Goal: Information Seeking & Learning: Find specific page/section

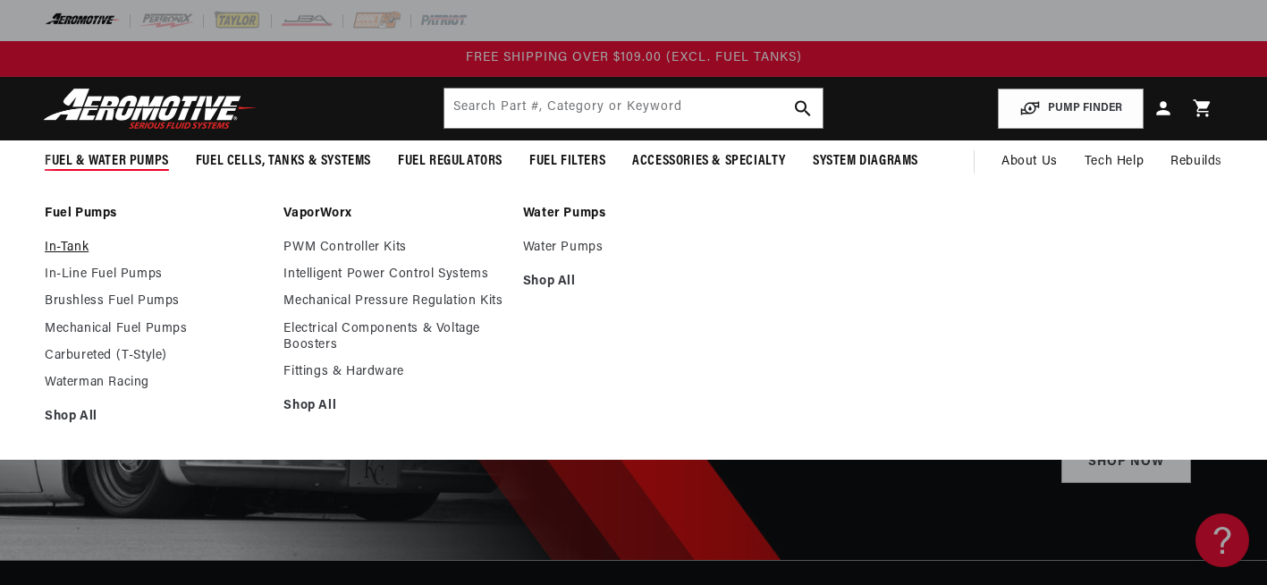
click at [71, 245] on link "In-Tank" at bounding box center [155, 248] width 221 height 16
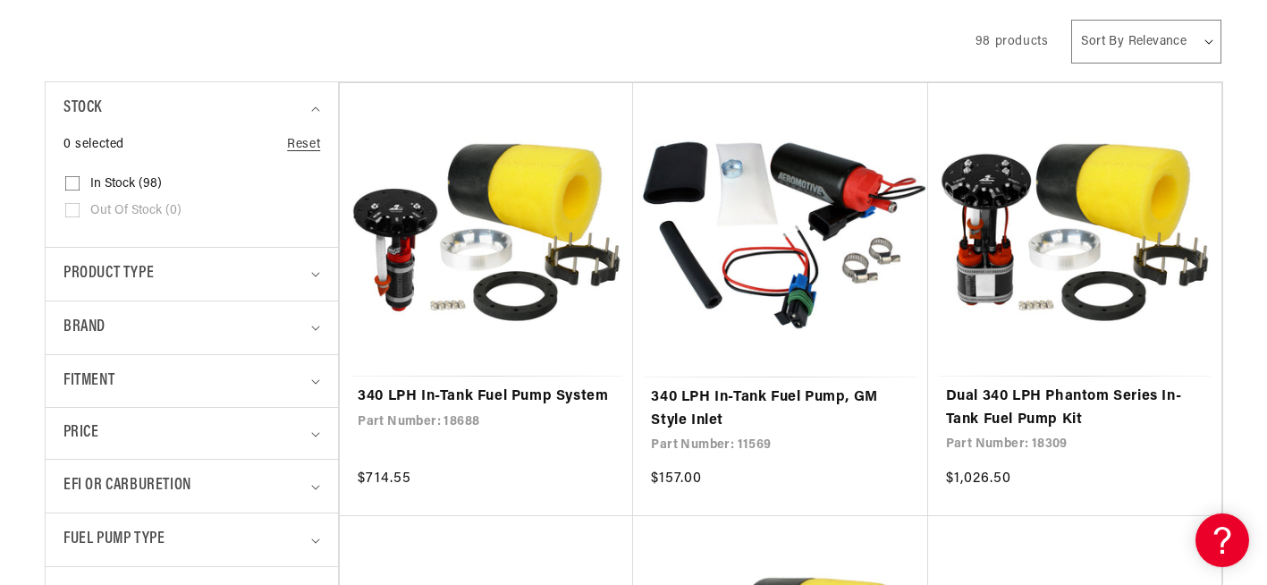
scroll to position [447, 0]
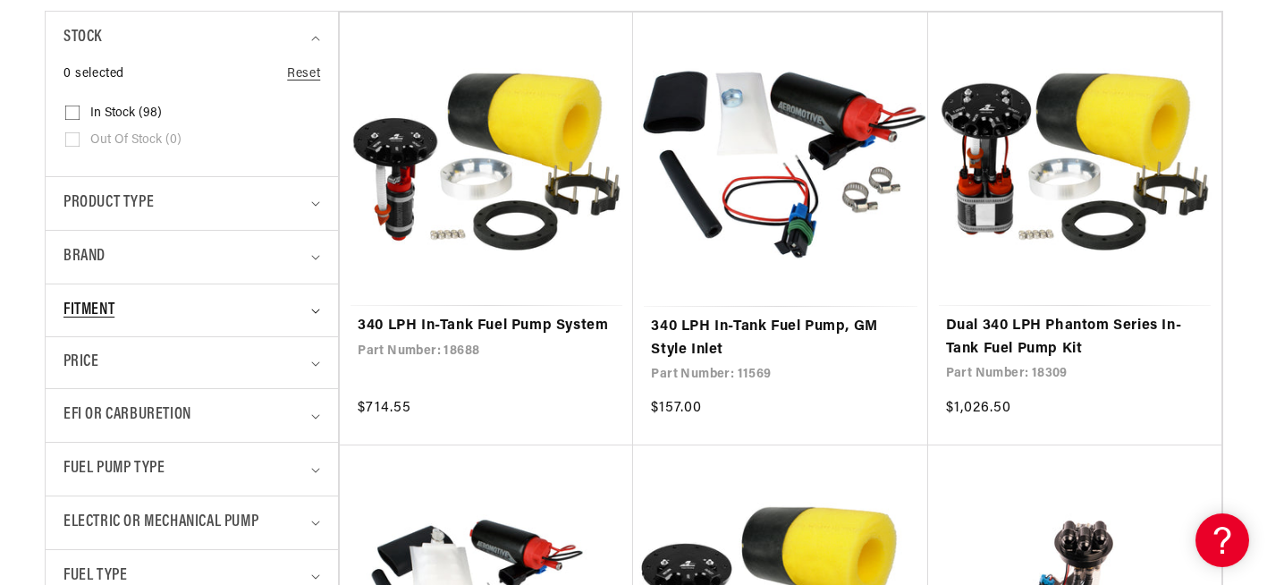
click at [271, 318] on div "Fitment" at bounding box center [183, 311] width 241 height 26
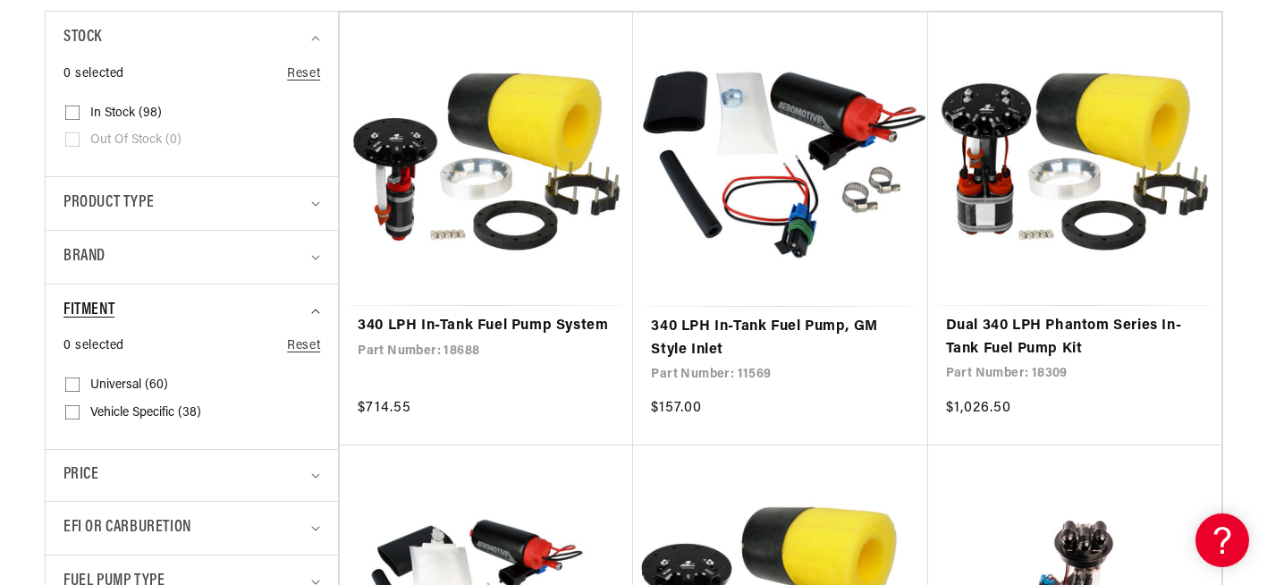
click at [271, 318] on div "Fitment" at bounding box center [183, 311] width 241 height 26
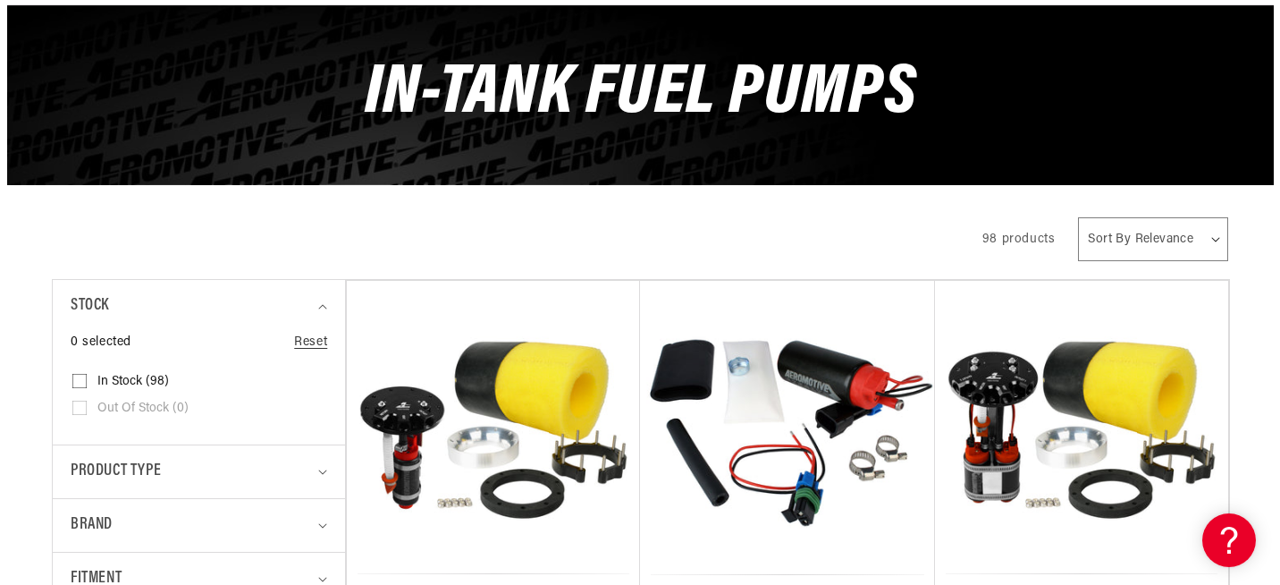
scroll to position [0, 0]
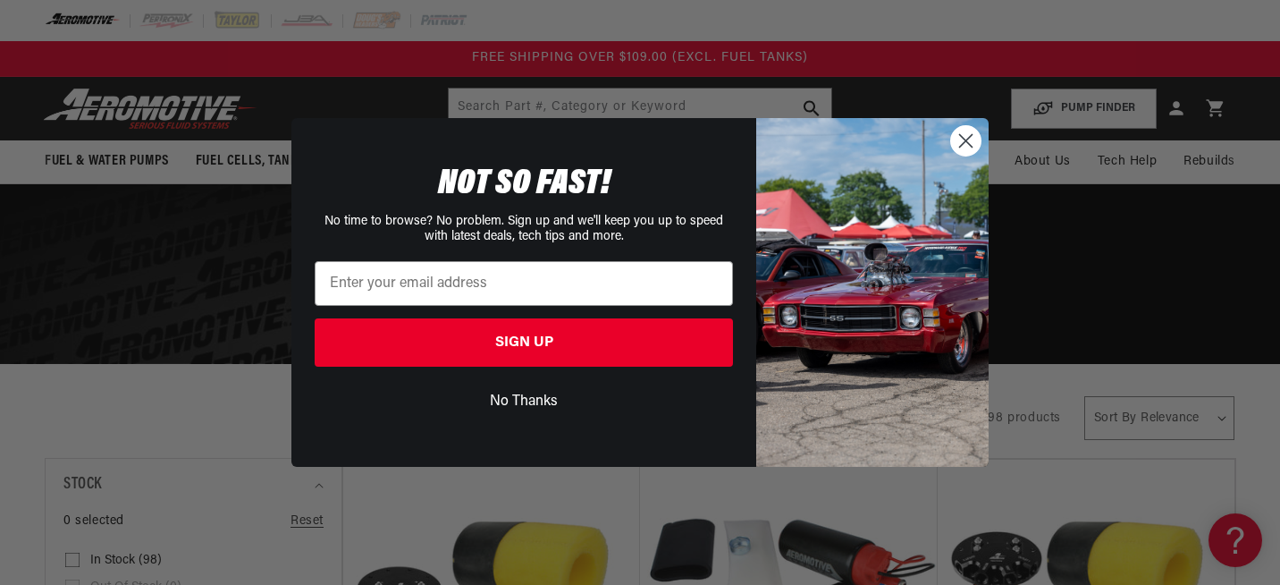
click at [957, 139] on circle "Close dialog" at bounding box center [965, 140] width 29 height 29
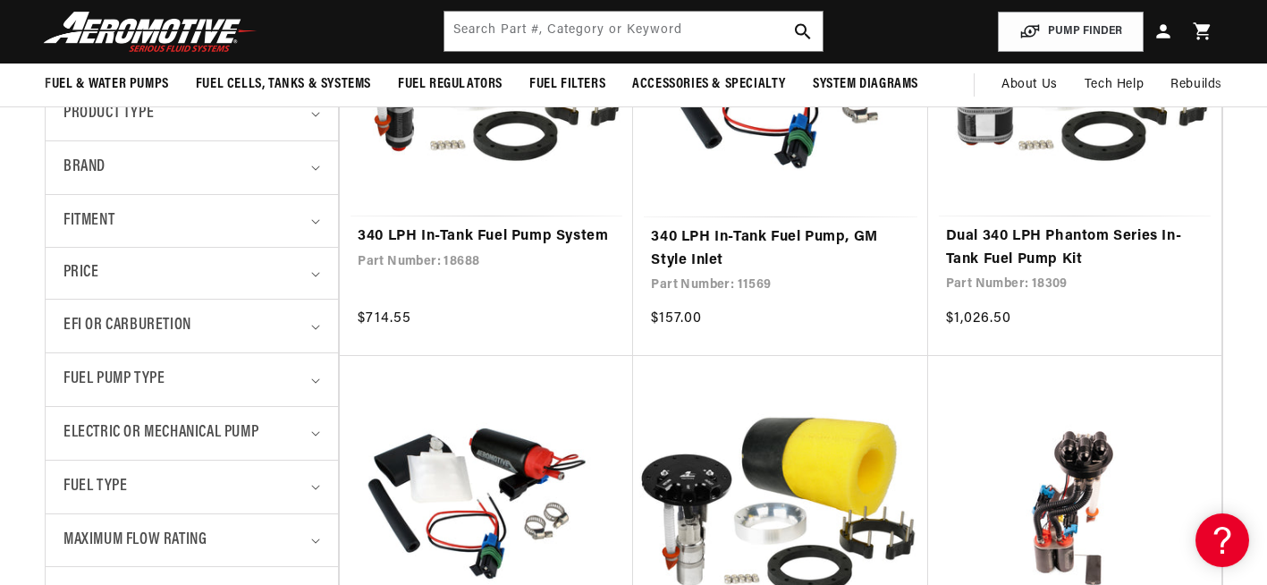
scroll to position [536, 0]
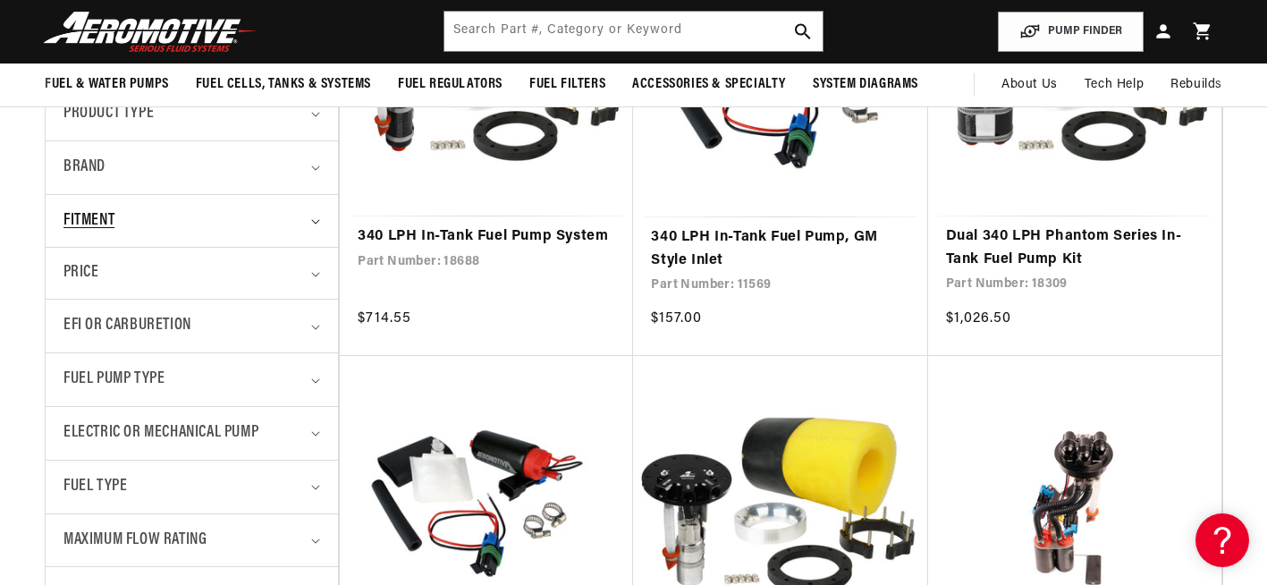
click at [223, 217] on div "Fitment" at bounding box center [183, 221] width 241 height 26
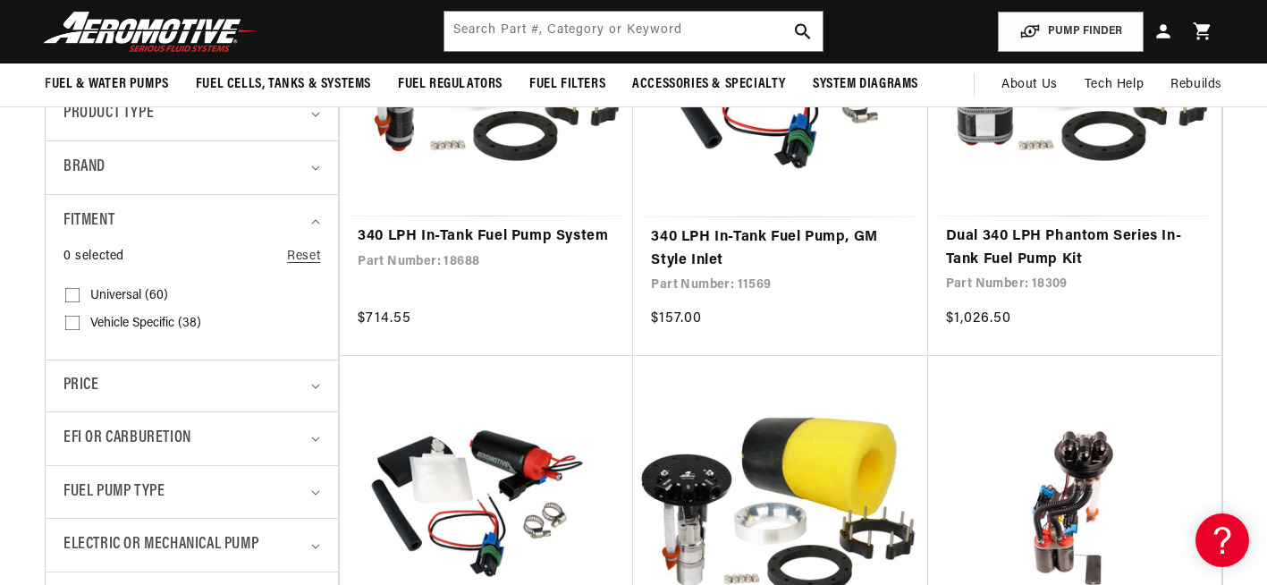
click at [114, 319] on span "Vehicle Specific (38)" at bounding box center [145, 324] width 111 height 16
click at [80, 319] on input "Vehicle Specific (38) Vehicle Specific (38 products)" at bounding box center [72, 326] width 14 height 14
checkbox input "true"
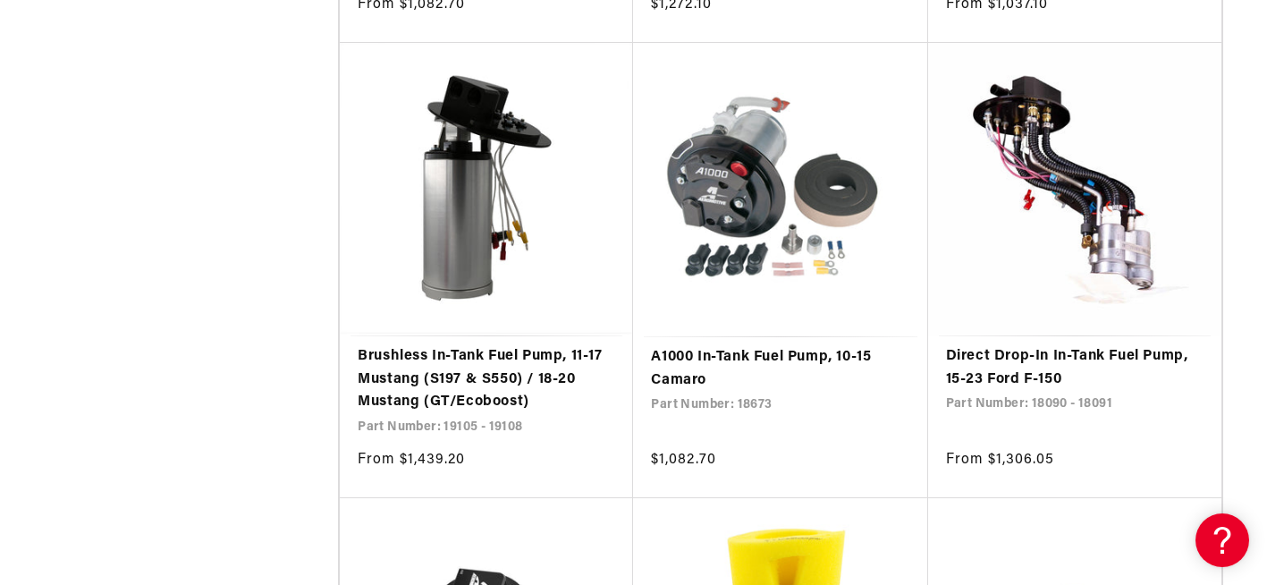
scroll to position [2592, 0]
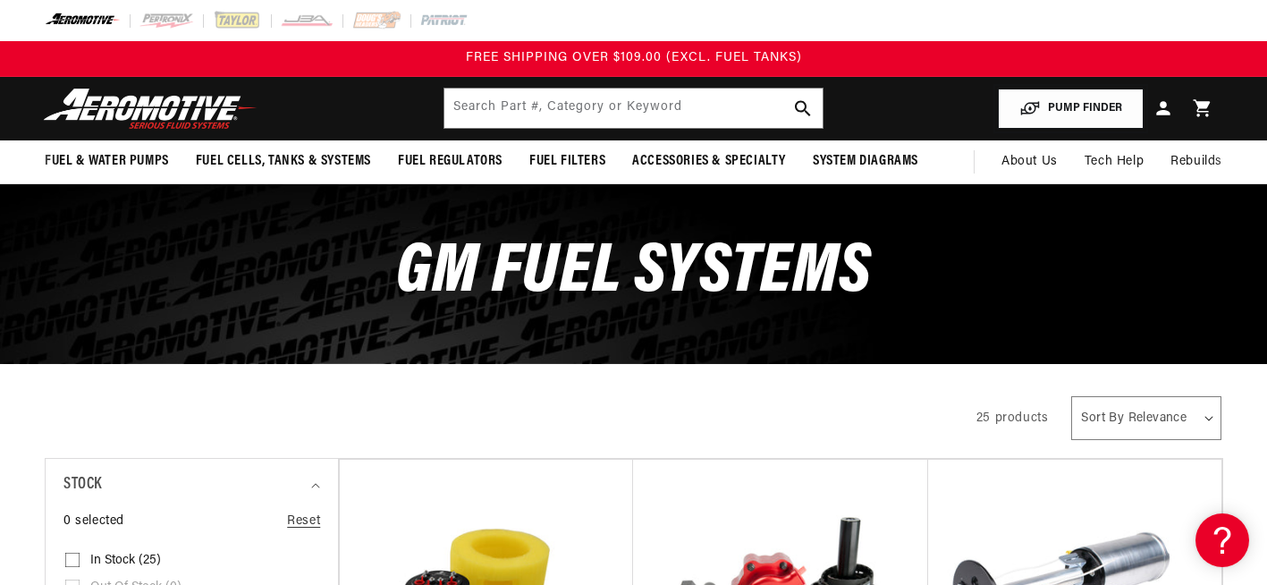
click at [1082, 102] on button "PUMP FINDER" at bounding box center [1071, 108] width 146 height 40
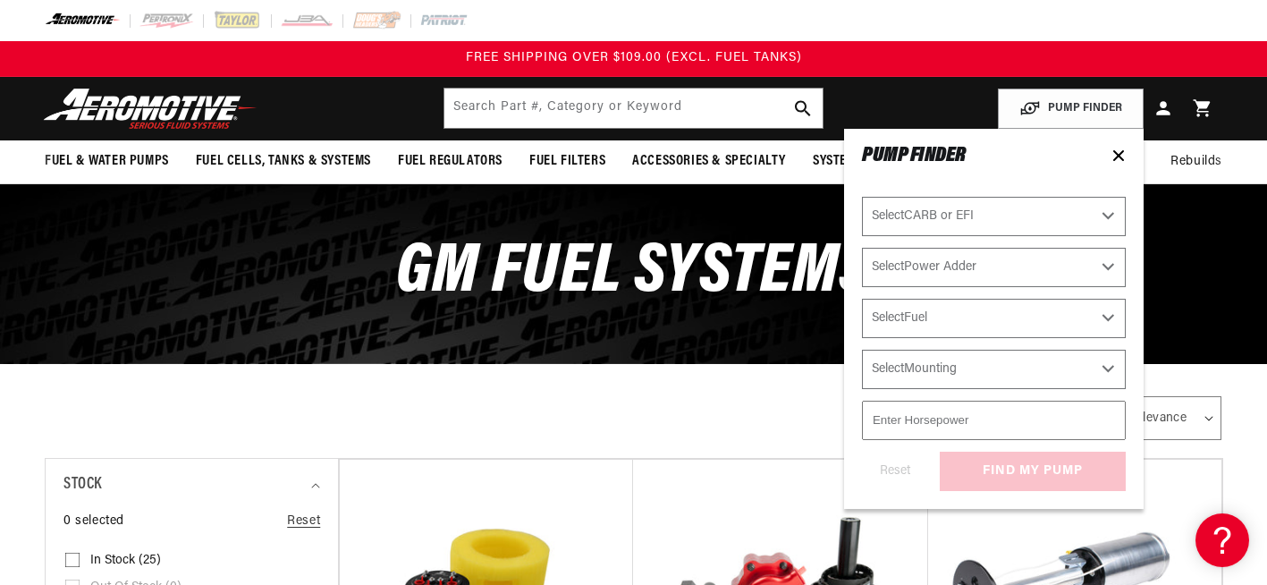
click at [967, 219] on select "Select CARB or EFI [GEOGRAPHIC_DATA] Fuel Injected" at bounding box center [994, 216] width 264 height 39
click at [947, 201] on select "Select CARB or EFI [GEOGRAPHIC_DATA] Fuel Injected" at bounding box center [994, 216] width 264 height 39
click at [953, 370] on select "Select Mounting External In-Tank" at bounding box center [994, 369] width 264 height 39
select select "In-Tank"
click at [862, 350] on select "Select Mounting External In-Tank" at bounding box center [994, 369] width 264 height 39
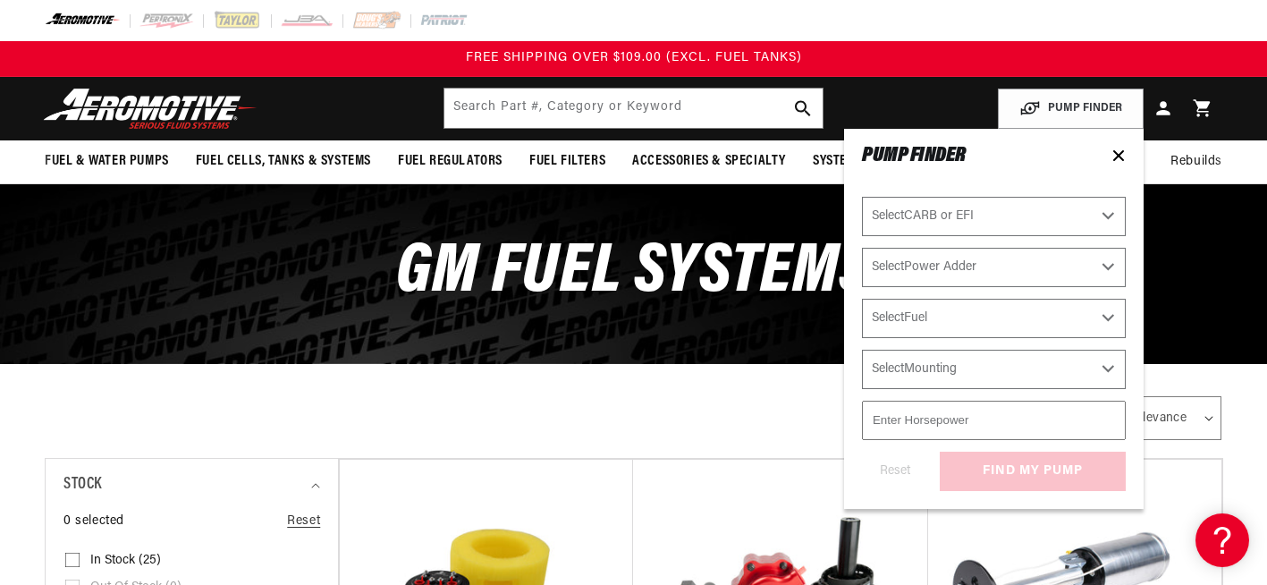
select select "In-Tank"
click at [948, 425] on input "number" at bounding box center [994, 419] width 264 height 39
click at [950, 302] on select "Select Fuel E85 Gas" at bounding box center [994, 318] width 264 height 39
select select "Gas"
click at [862, 299] on select "Select Fuel E85 Gas" at bounding box center [994, 318] width 264 height 39
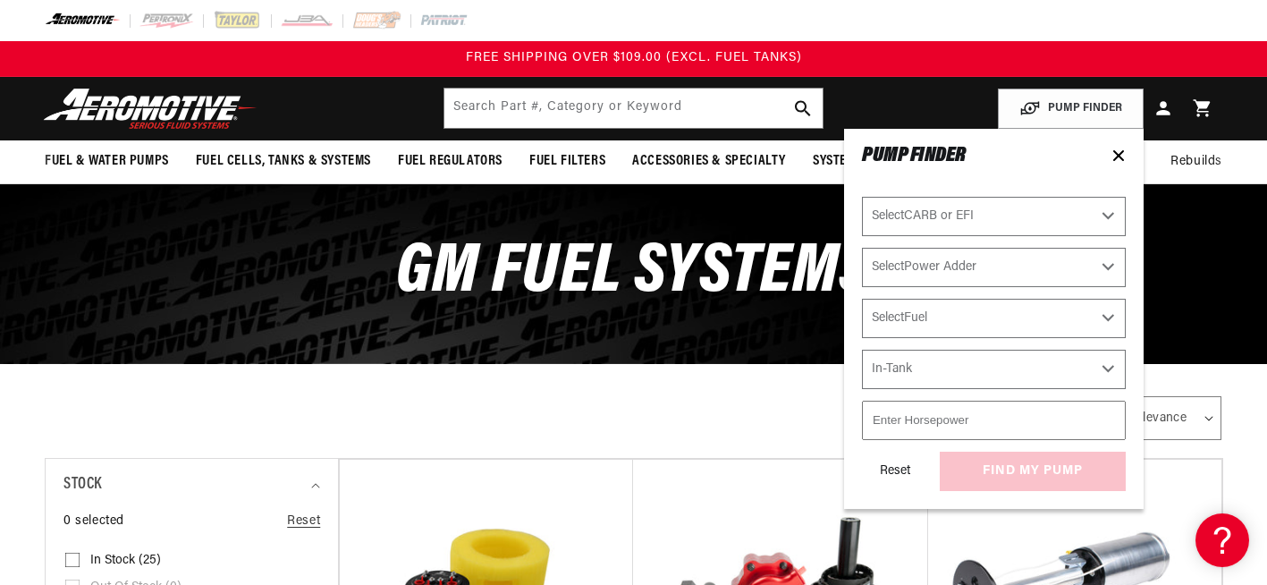
select select "Gas"
click at [951, 271] on select "Select Power Adder No - Naturally Aspirated Yes - Forced Induction" at bounding box center [994, 267] width 264 height 39
select select "No-Naturally-Aspirated"
click at [862, 248] on select "Select Power Adder No - Naturally Aspirated Yes - Forced Induction" at bounding box center [994, 267] width 264 height 39
select select "No-Naturally-Aspirated"
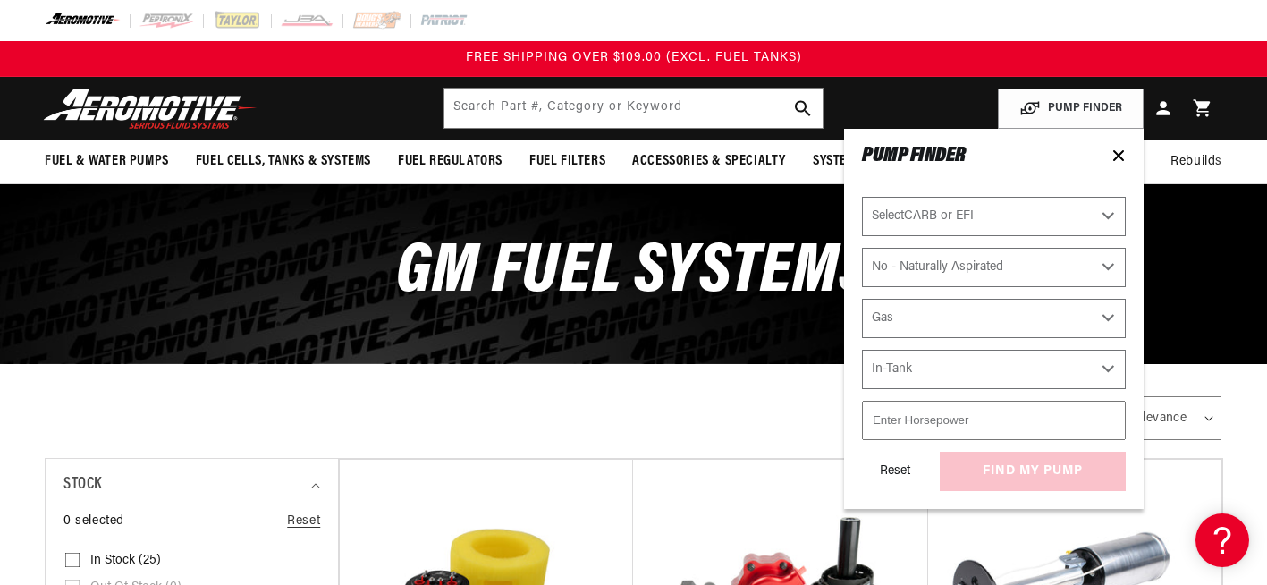
click at [954, 206] on select "Select CARB or EFI [GEOGRAPHIC_DATA] Fuel Injected" at bounding box center [994, 216] width 264 height 39
select select "Fuel-Injected"
click at [862, 197] on select "Select CARB or EFI [GEOGRAPHIC_DATA] Fuel Injected" at bounding box center [994, 216] width 264 height 39
select select "Fuel-Injected"
click at [1039, 431] on input "number" at bounding box center [994, 419] width 264 height 39
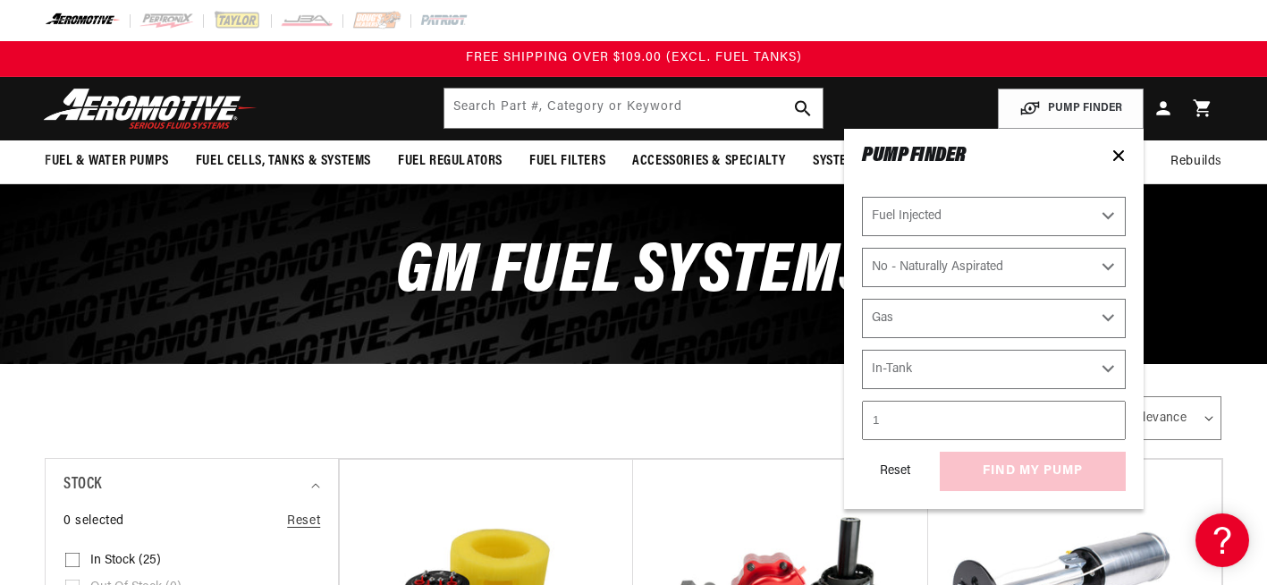
click at [1103, 414] on input "1" at bounding box center [994, 419] width 264 height 39
click at [1103, 414] on input "2" at bounding box center [994, 419] width 264 height 39
type input "66"
click at [1103, 414] on input "66" at bounding box center [994, 419] width 264 height 39
click at [1003, 428] on input "66" at bounding box center [994, 419] width 264 height 39
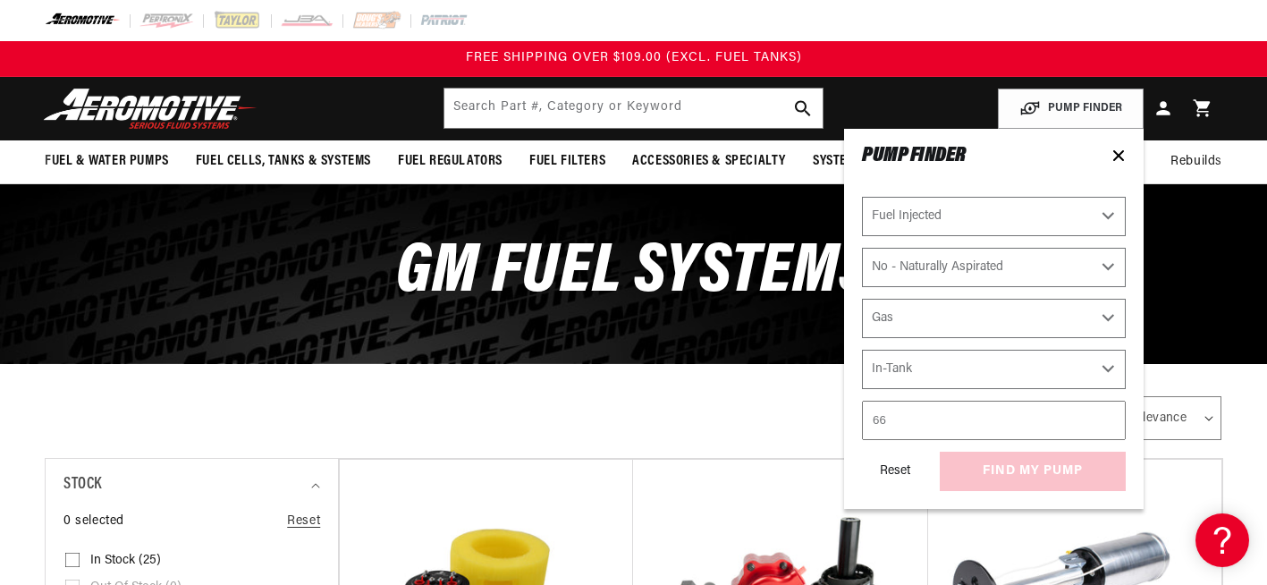
click at [1003, 428] on input "66" at bounding box center [994, 419] width 264 height 39
click at [1006, 426] on input "66" at bounding box center [994, 419] width 264 height 39
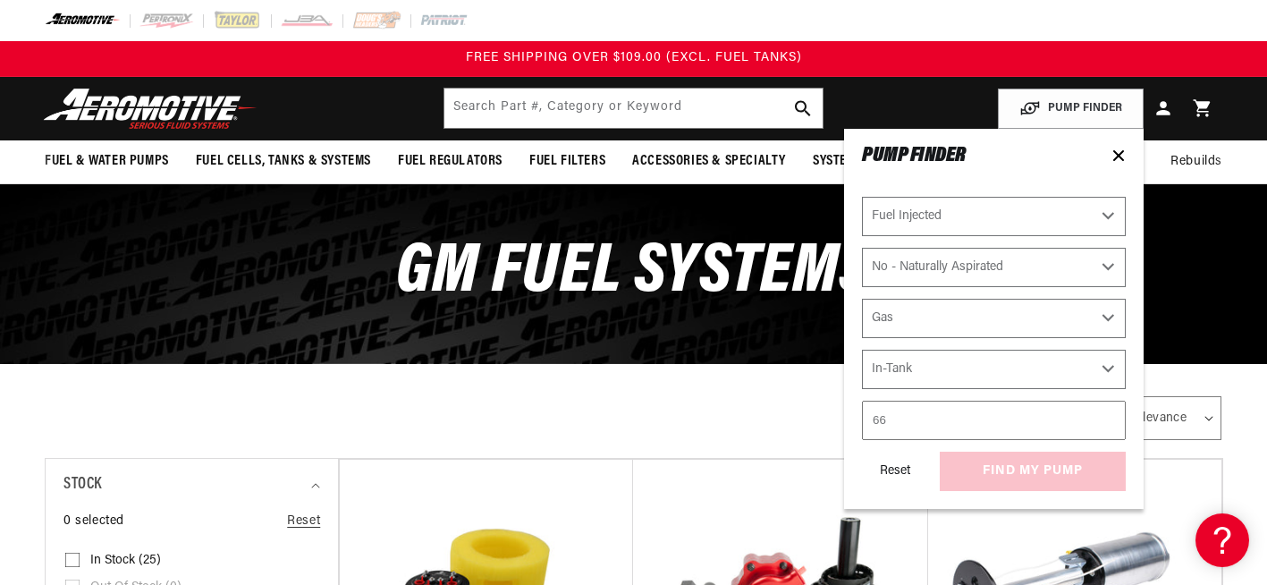
click at [1006, 426] on input "66" at bounding box center [994, 419] width 264 height 39
type input "500"
click at [761, 402] on div "All Products" at bounding box center [495, 416] width 900 height 50
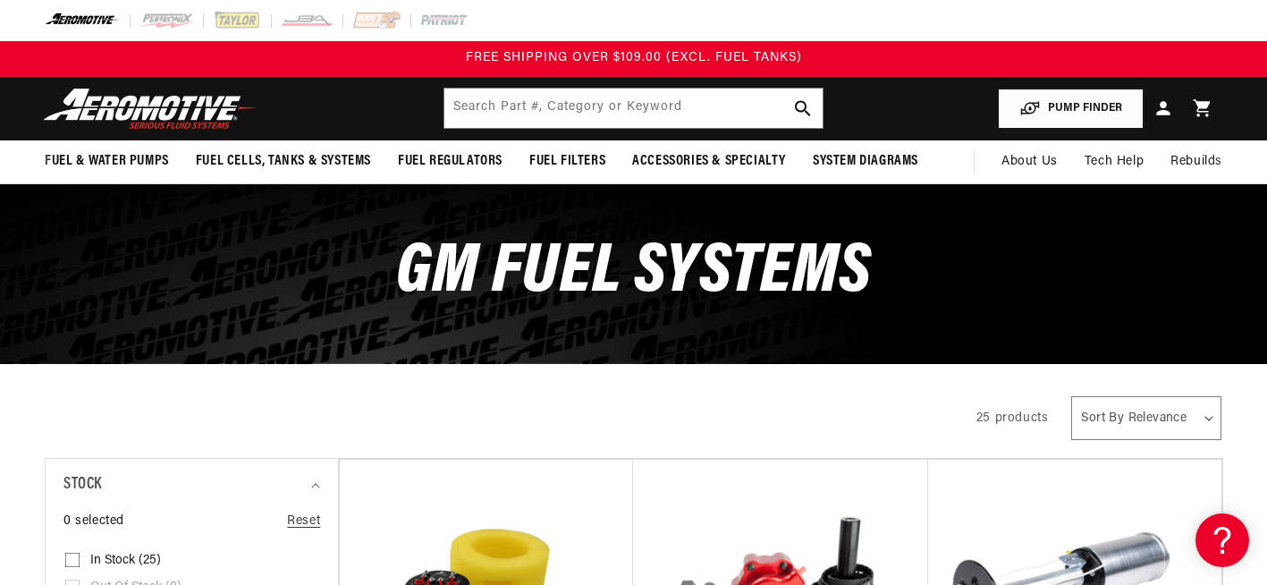
click at [1085, 108] on button "PUMP FINDER" at bounding box center [1071, 108] width 146 height 40
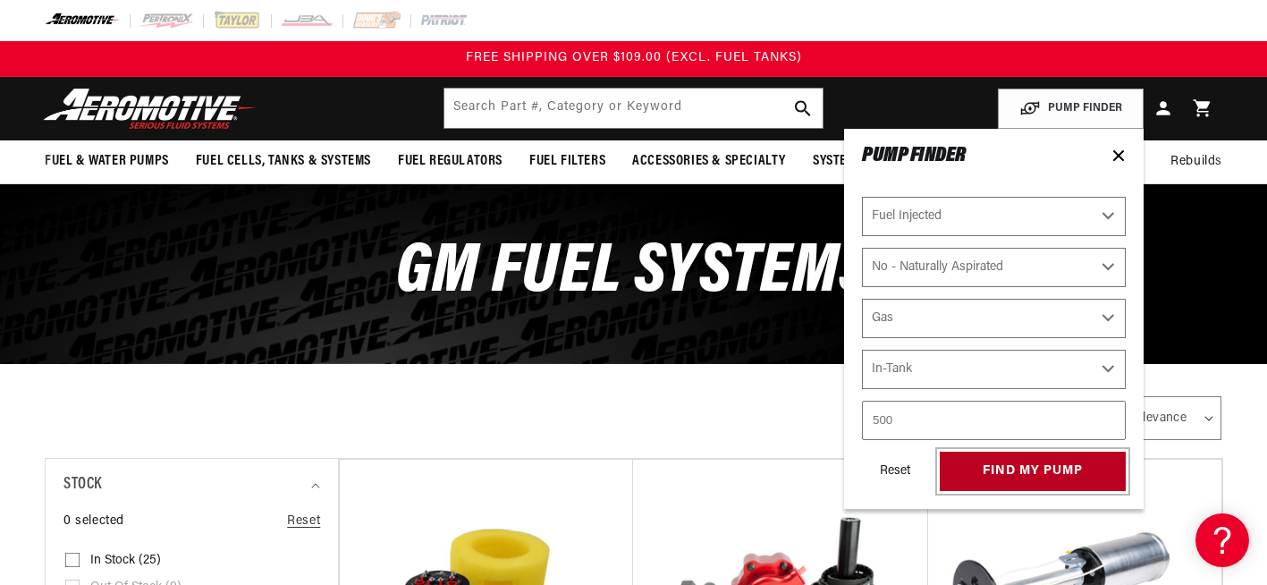
click at [1032, 465] on button "find my pump" at bounding box center [1032, 471] width 186 height 40
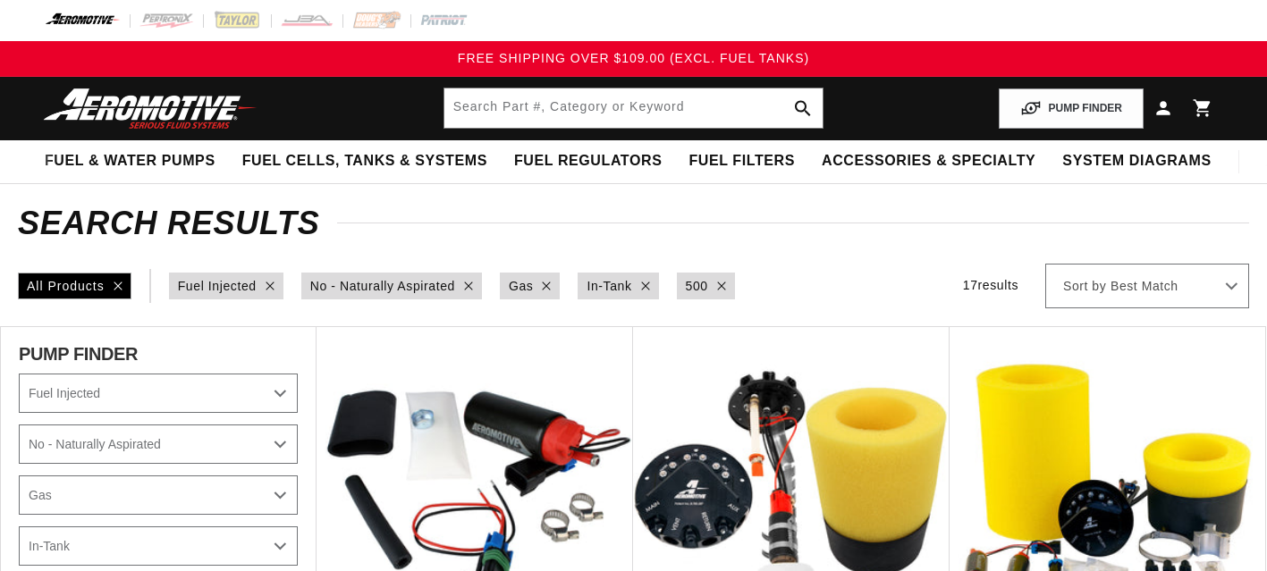
select select "Fuel-Injected"
select select "No-Naturally-Aspirated"
select select "Gas"
select select "In-Tank"
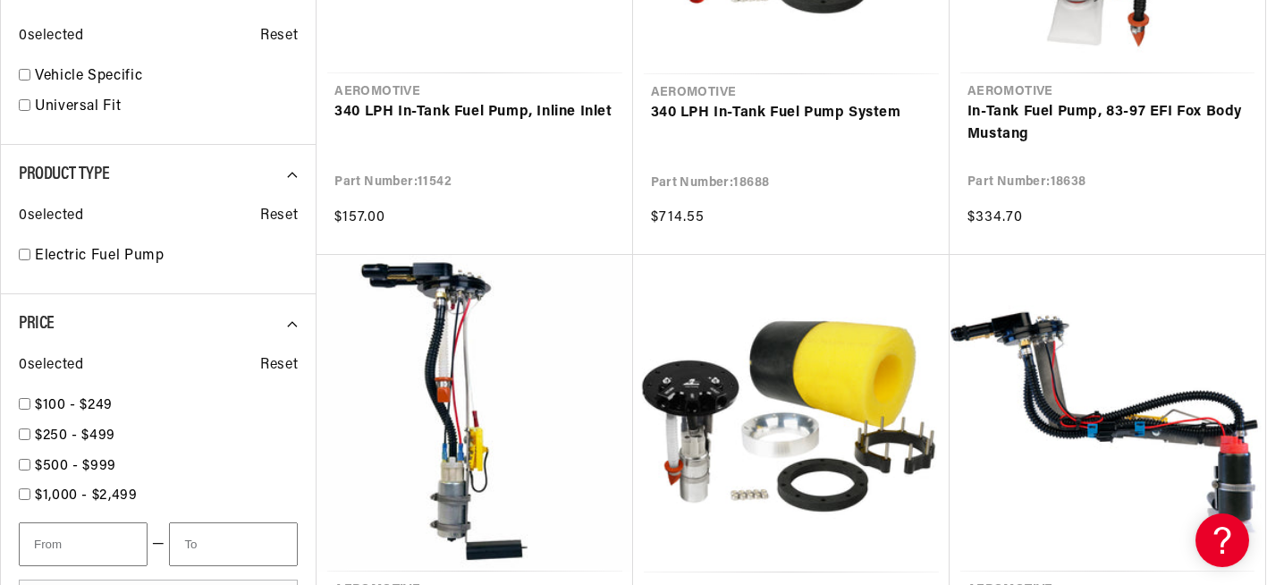
scroll to position [1162, 0]
